Goal: Check status: Check status

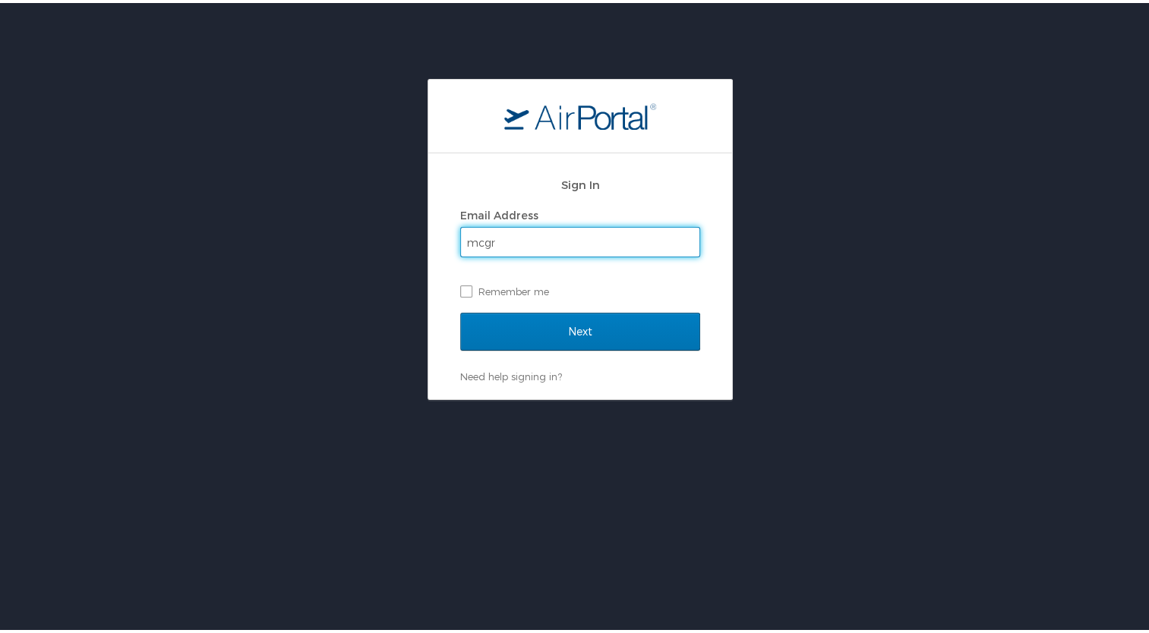
click at [518, 238] on input "mcgr" at bounding box center [580, 239] width 238 height 29
type input "[EMAIL_ADDRESS][US_STATE][DOMAIN_NAME]"
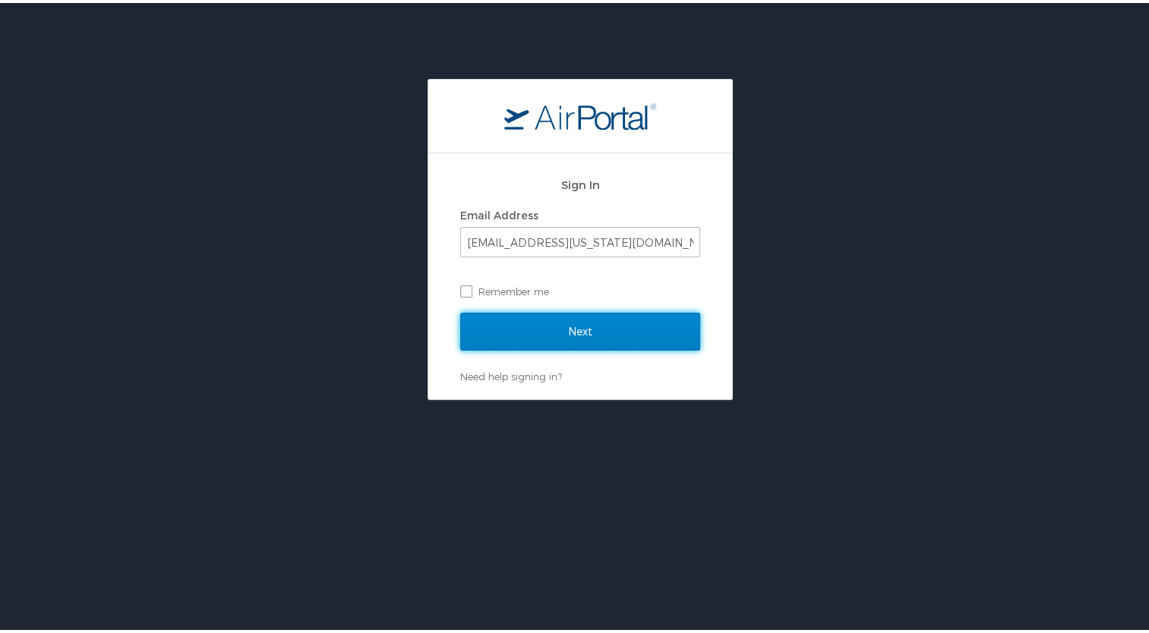
click at [513, 320] on input "Next" at bounding box center [580, 329] width 240 height 38
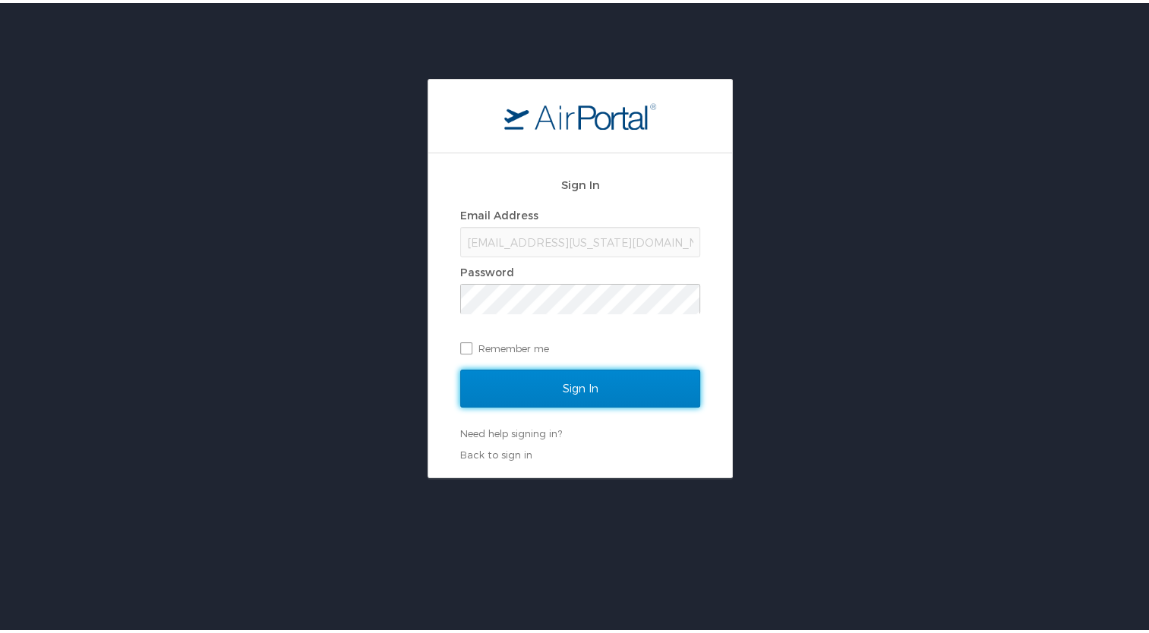
click at [472, 377] on input "Sign In" at bounding box center [580, 386] width 240 height 38
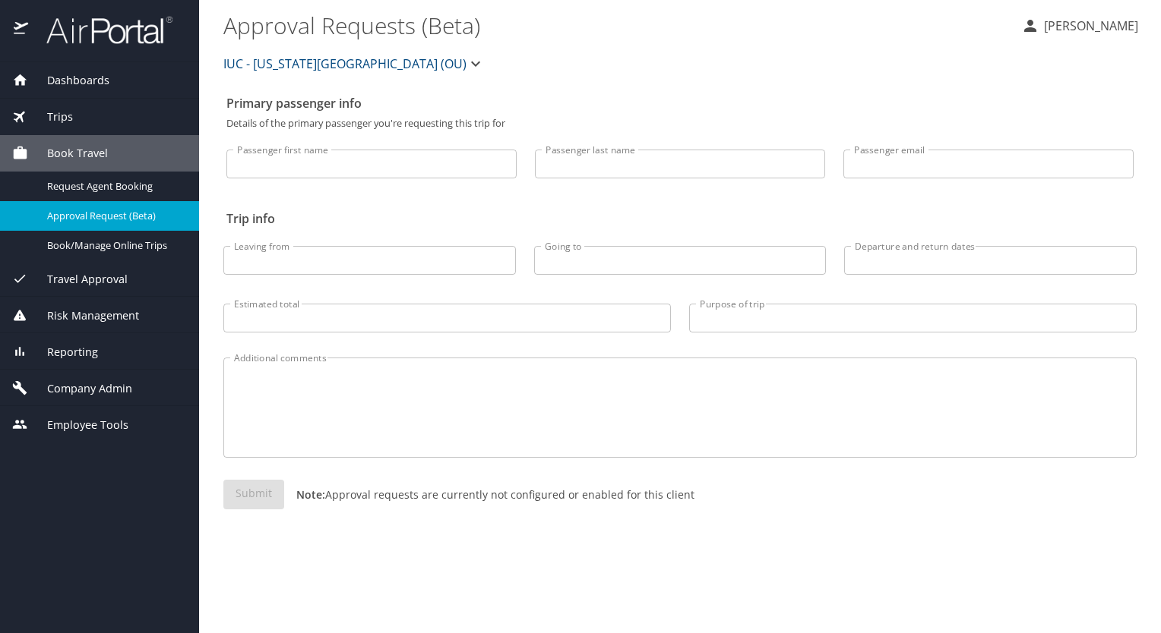
click at [71, 116] on span "Trips" at bounding box center [50, 117] width 45 height 17
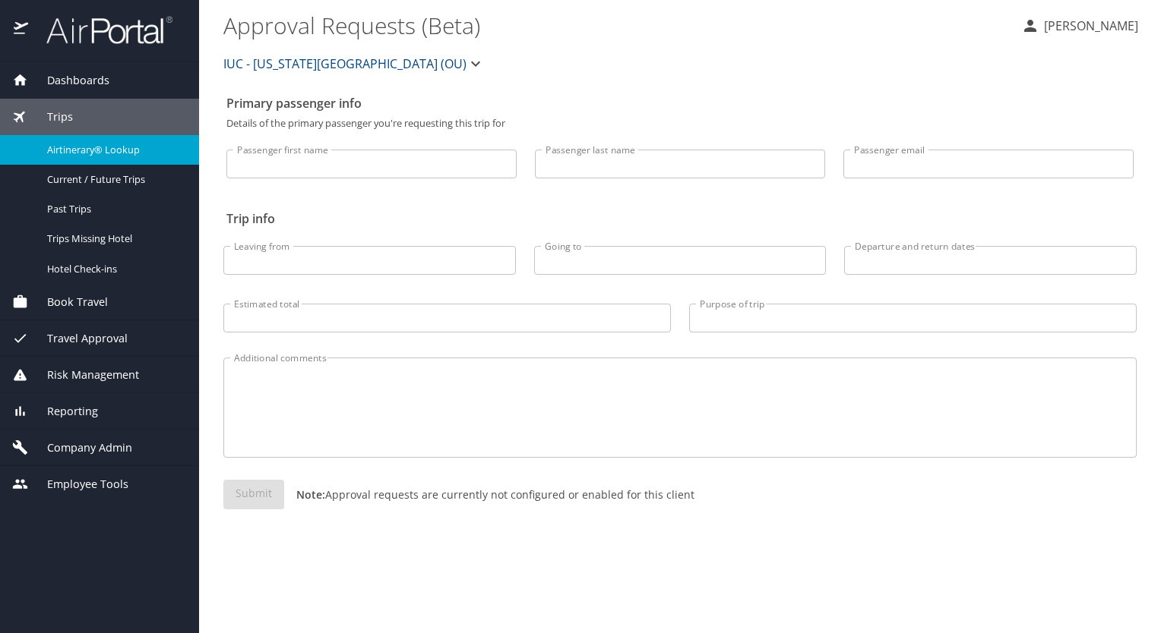
click at [76, 147] on span "Airtinerary® Lookup" at bounding box center [114, 150] width 134 height 14
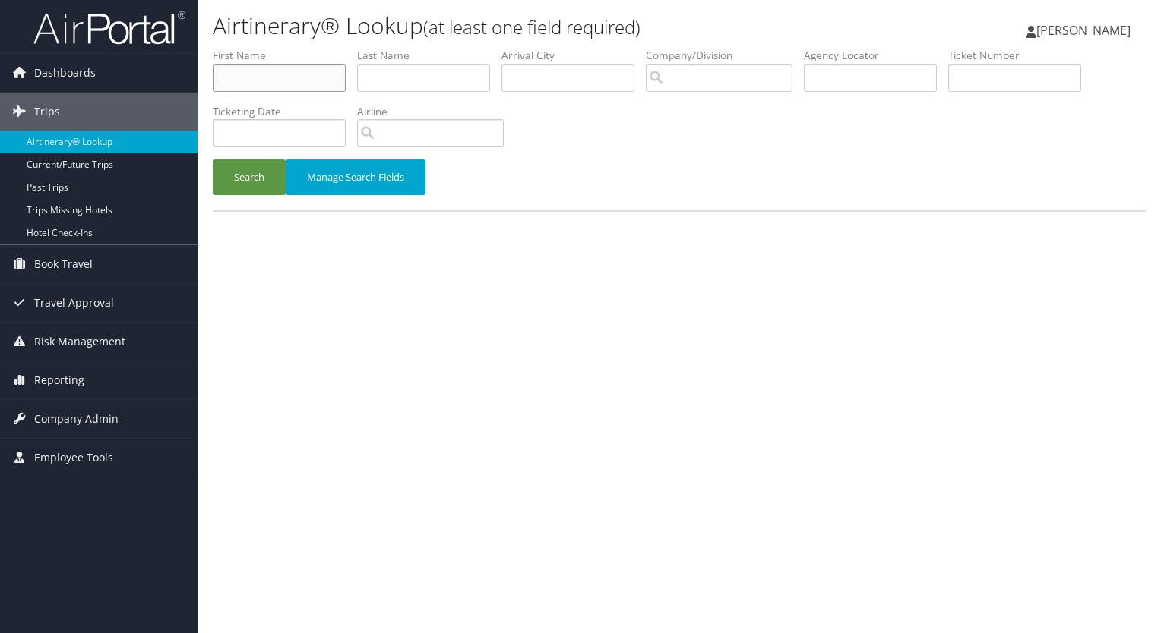
click at [286, 77] on input "text" at bounding box center [279, 78] width 133 height 28
type input "arthur"
type input "smith"
click at [245, 175] on button "Search" at bounding box center [249, 178] width 73 height 36
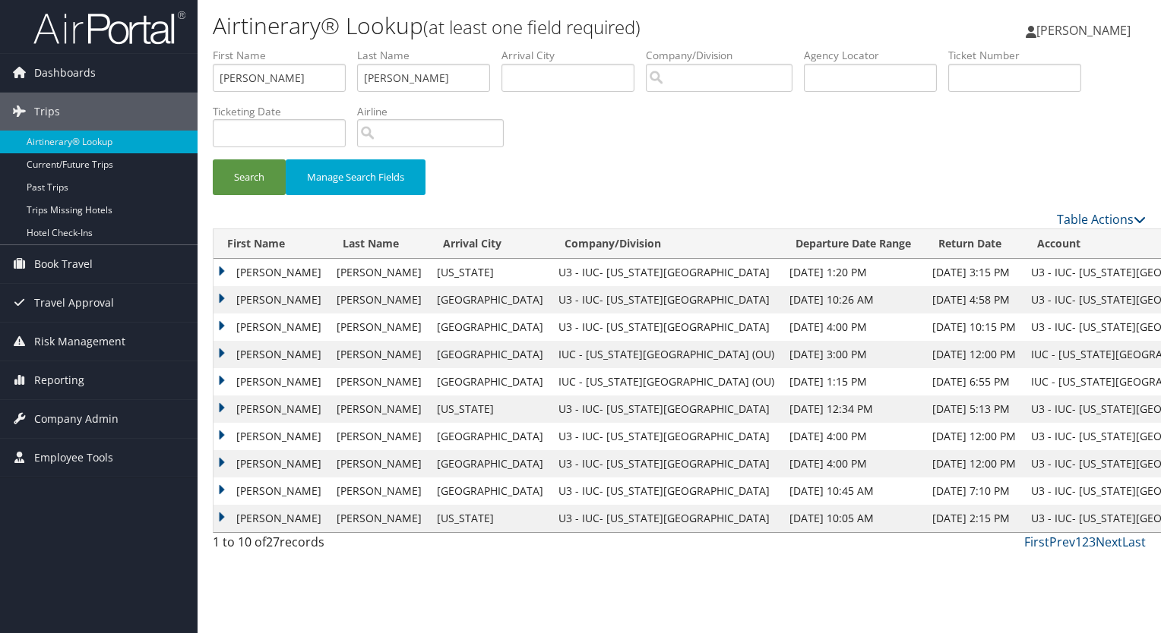
click at [222, 267] on td "ARTHUR REED" at bounding box center [270, 272] width 115 height 27
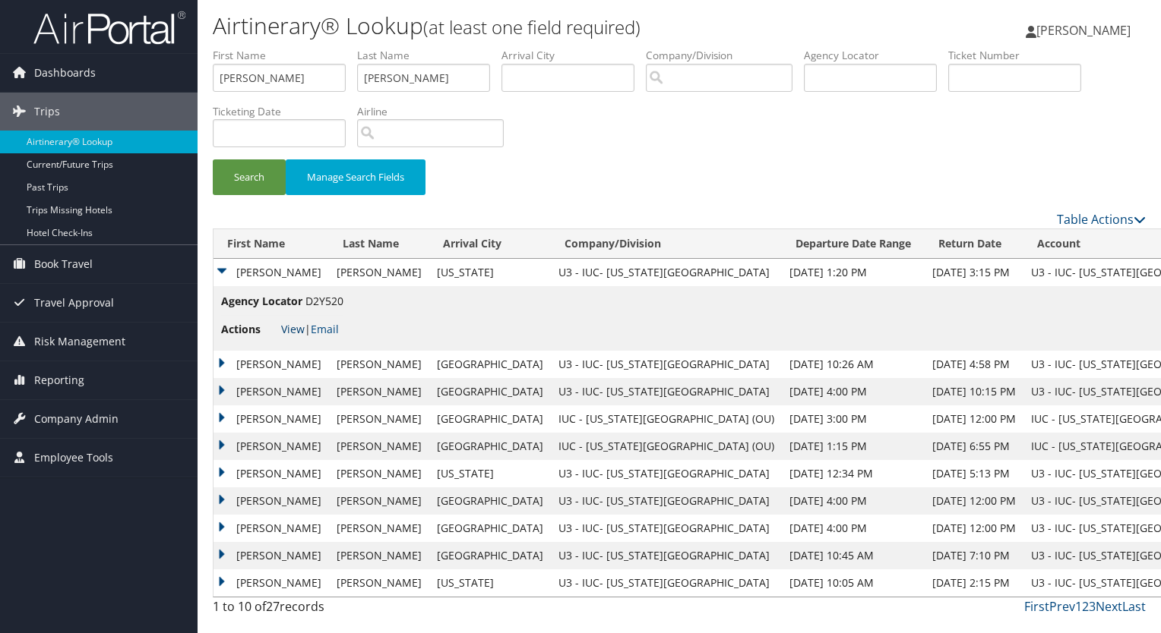
click at [295, 327] on link "View" at bounding box center [293, 329] width 24 height 14
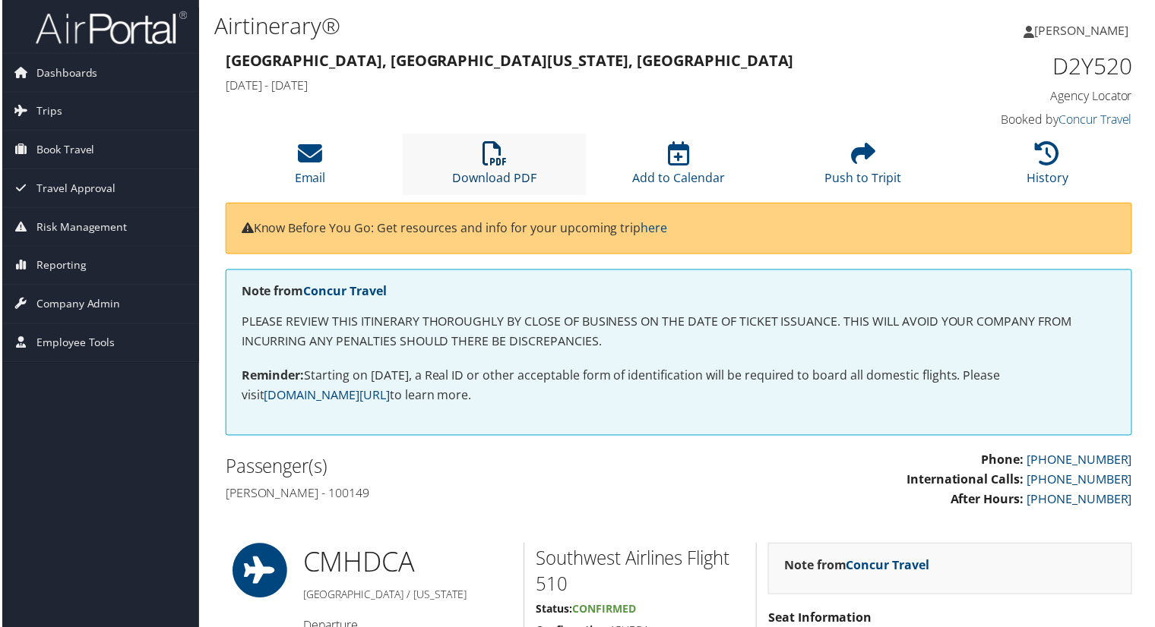
click at [493, 165] on icon at bounding box center [494, 154] width 24 height 24
